Goal: Task Accomplishment & Management: Manage account settings

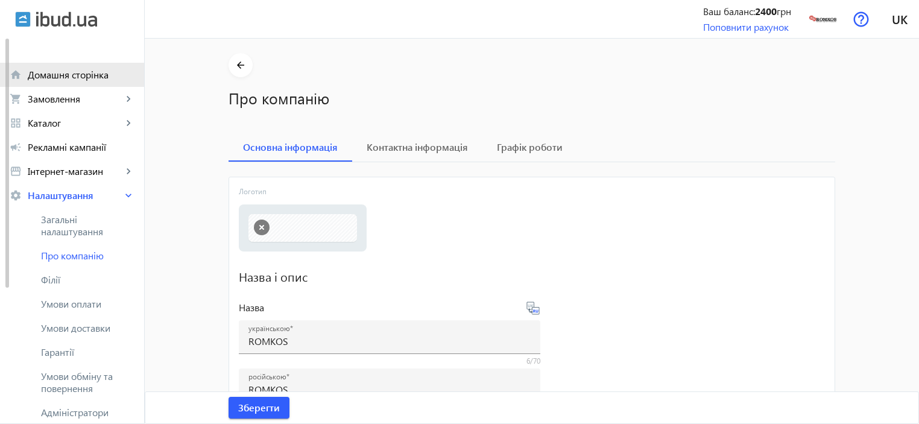
click at [56, 77] on span "Домашня сторінка" at bounding box center [81, 75] width 107 height 12
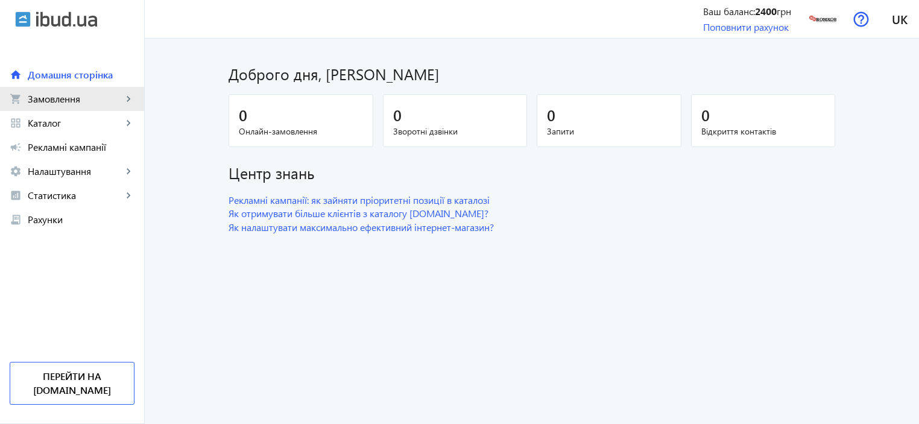
click at [36, 102] on span "Замовлення" at bounding box center [75, 99] width 95 height 12
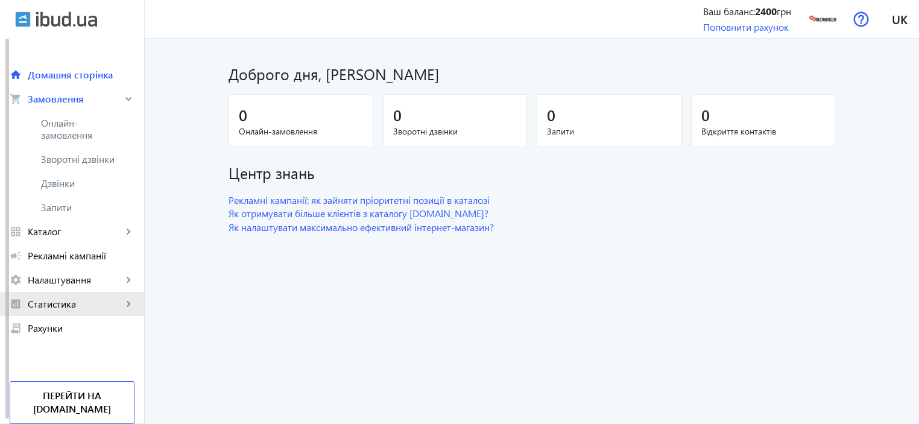
click at [46, 306] on span "Статистика" at bounding box center [75, 304] width 95 height 12
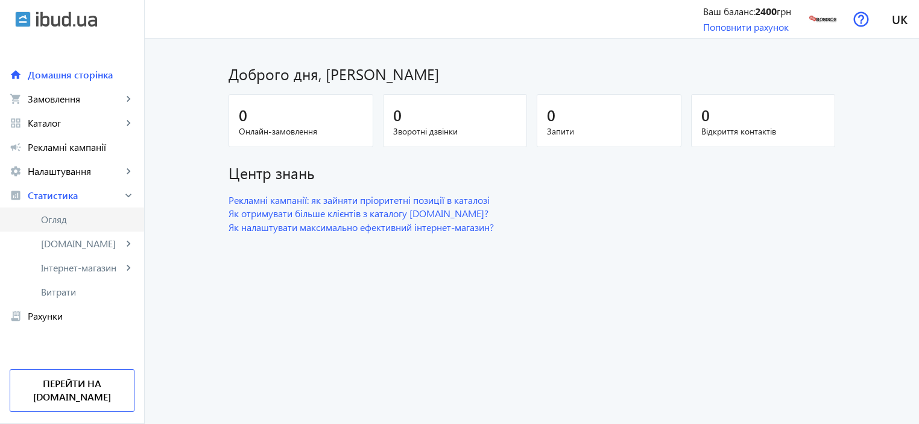
click at [54, 213] on span "Огляд" at bounding box center [87, 219] width 93 height 12
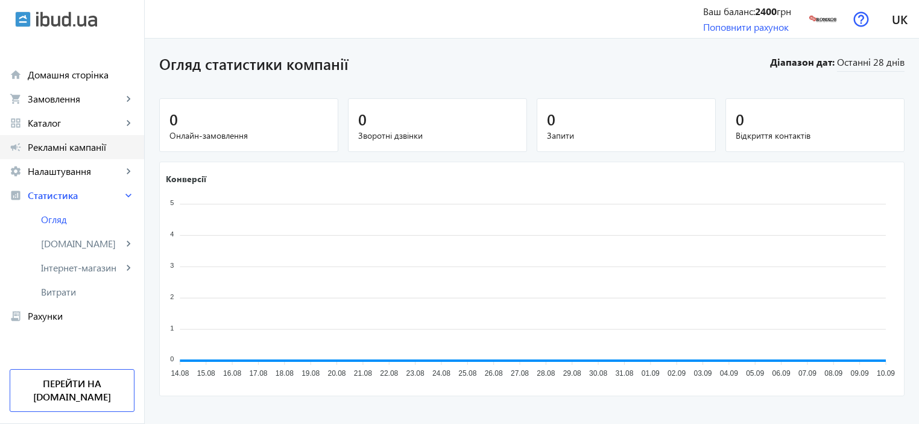
click at [34, 156] on link "campaign Рекламні кампанії" at bounding box center [72, 147] width 144 height 24
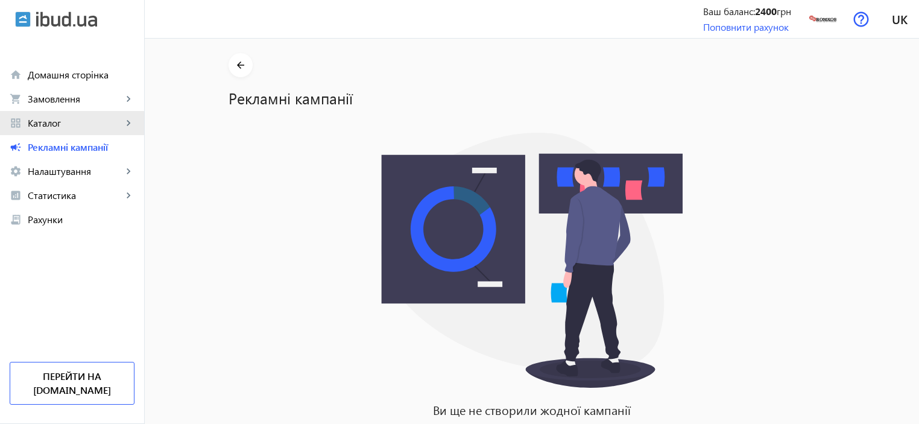
click at [36, 127] on span "Каталог" at bounding box center [75, 123] width 95 height 12
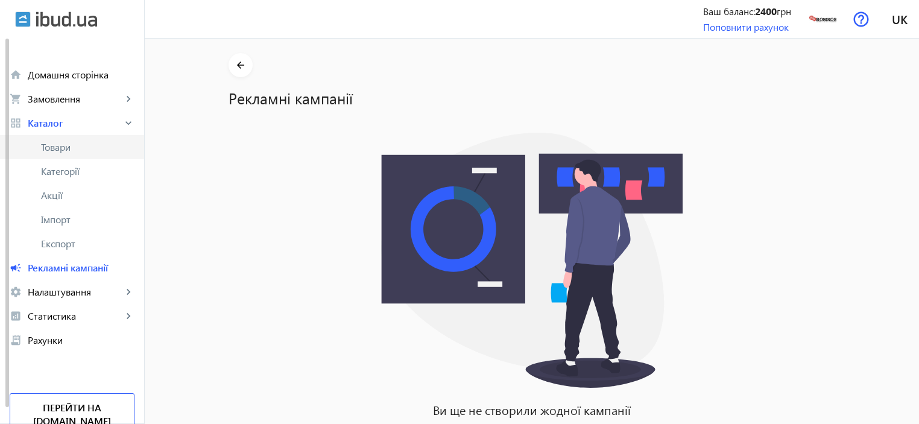
click at [61, 147] on span "Товари" at bounding box center [87, 147] width 93 height 12
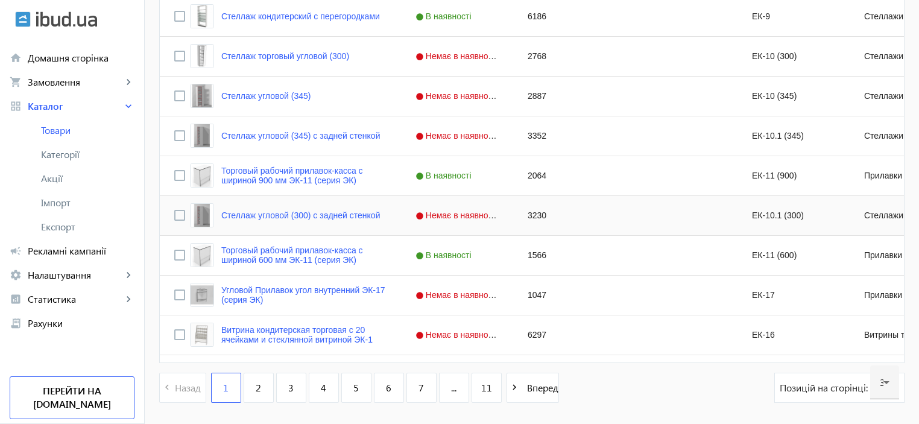
scroll to position [1199, 0]
